Goal: Use online tool/utility: Utilize a website feature to perform a specific function

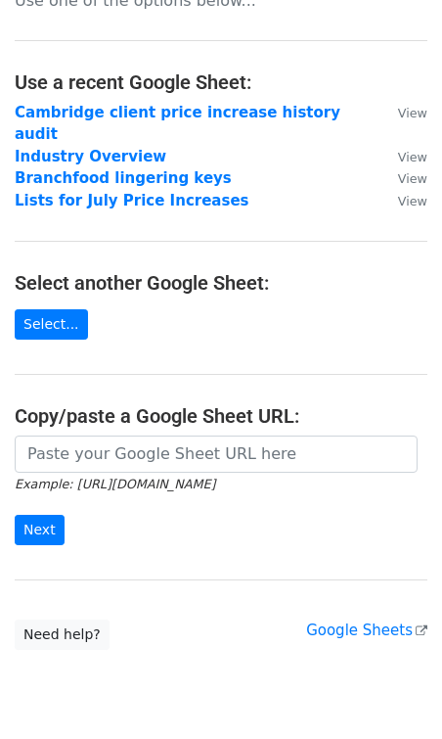
scroll to position [106, 0]
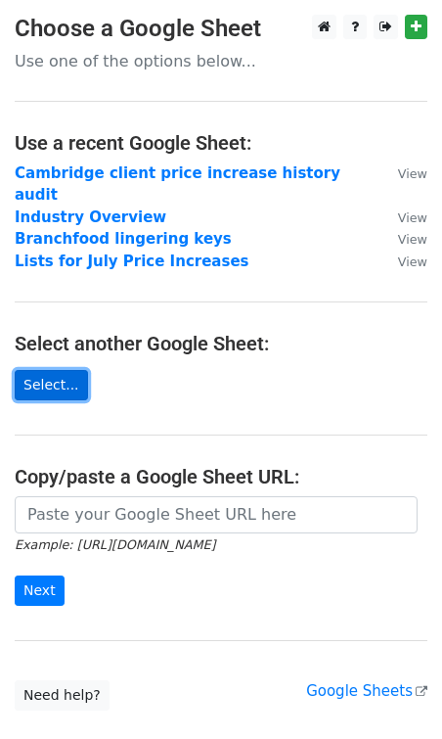
click at [29, 370] on link "Select..." at bounding box center [51, 385] width 73 height 30
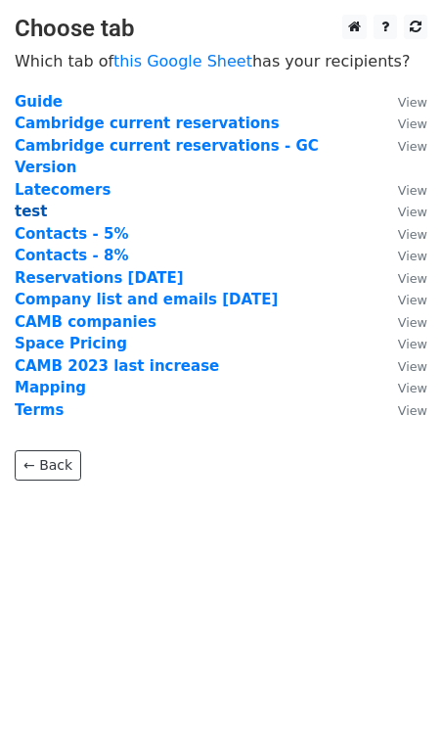
click at [31, 203] on strong "test" at bounding box center [31, 212] width 32 height 18
